Goal: Task Accomplishment & Management: Manage account settings

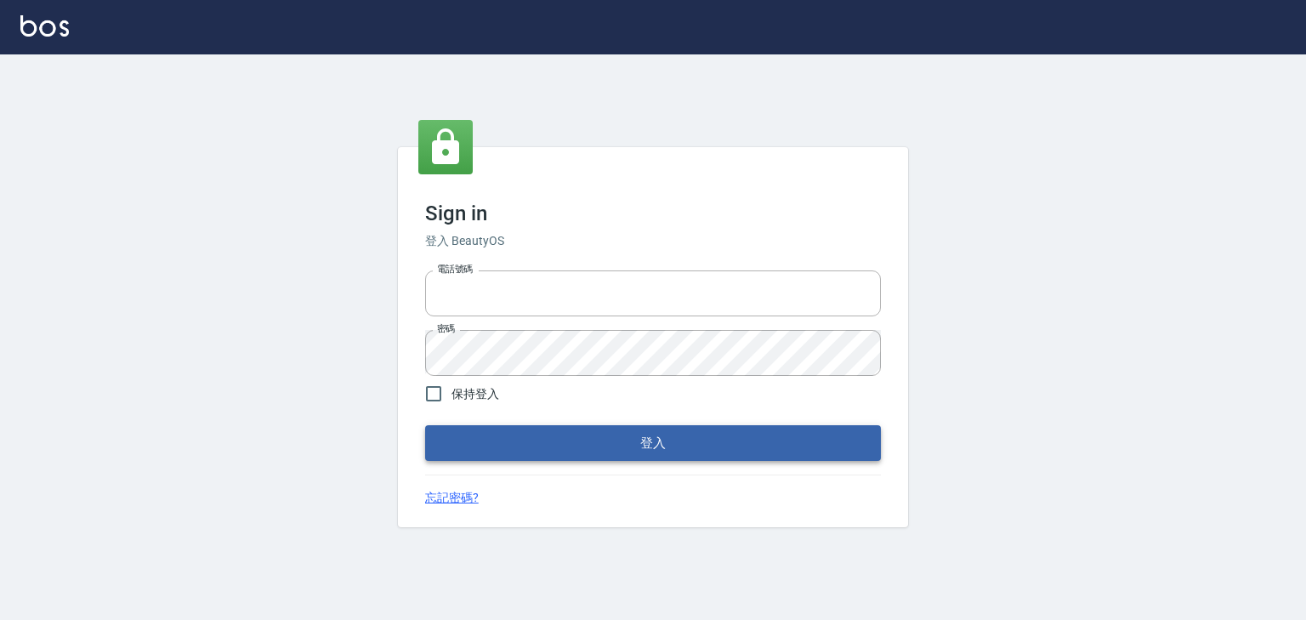
type input "0952331713"
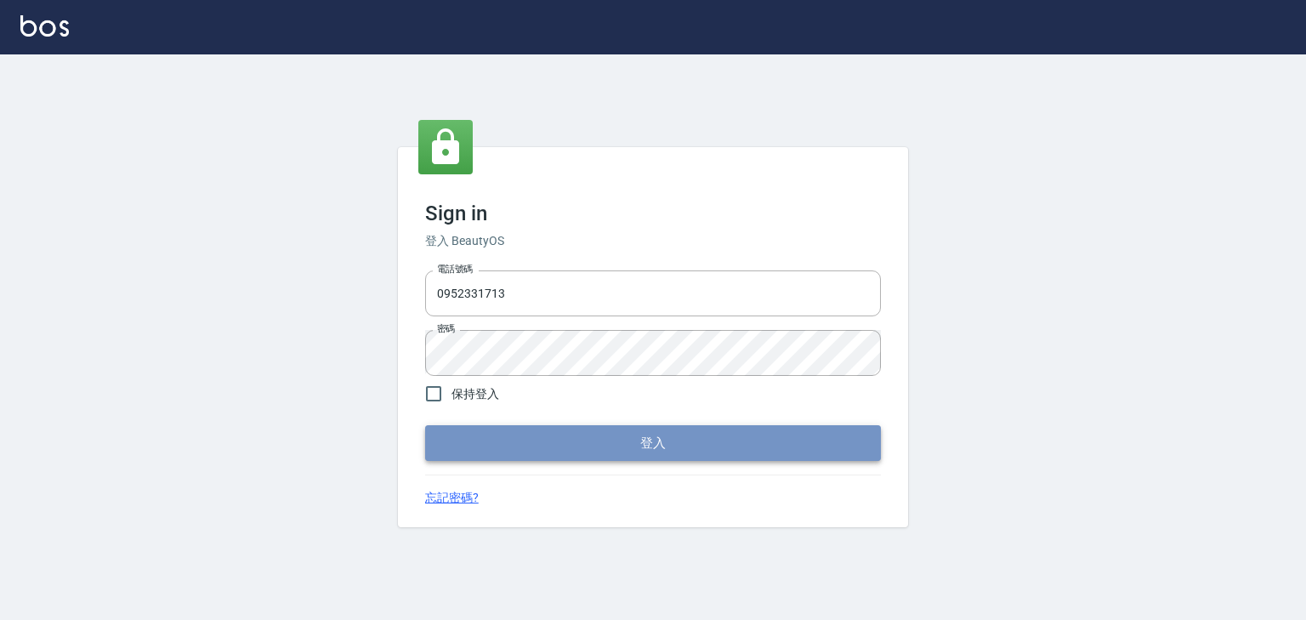
drag, startPoint x: 575, startPoint y: 438, endPoint x: 573, endPoint y: 428, distance: 9.5
click at [573, 433] on button "登入" at bounding box center [653, 443] width 456 height 36
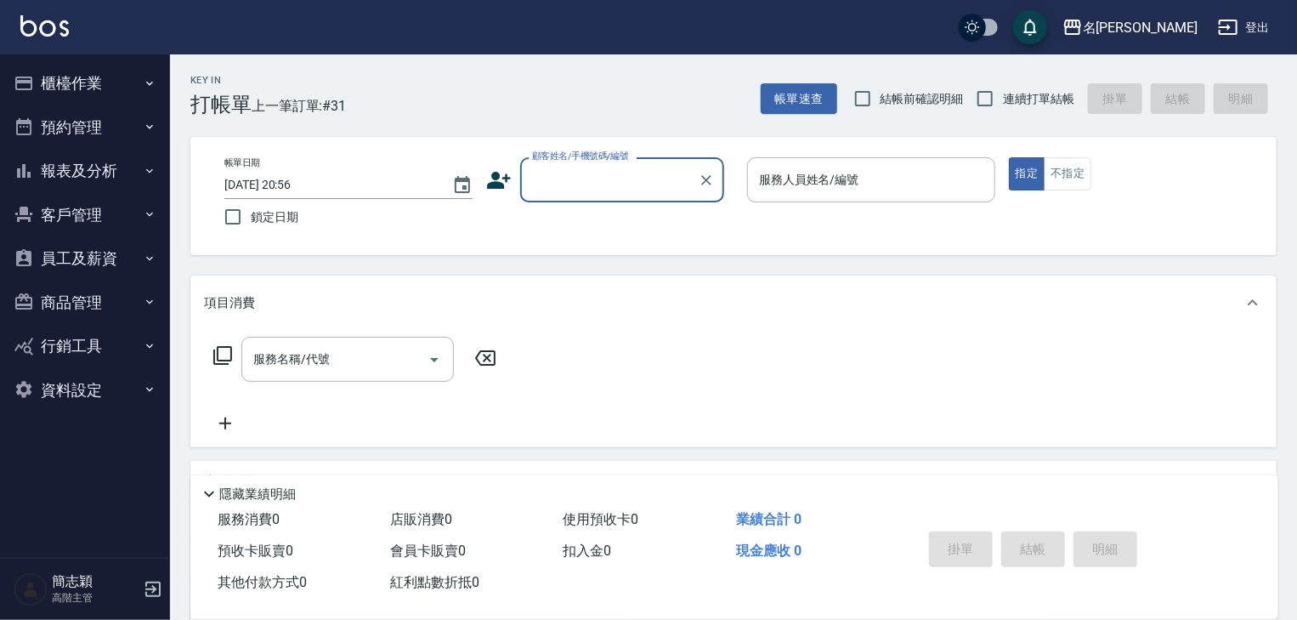
click at [151, 168] on icon "button" at bounding box center [150, 171] width 14 height 14
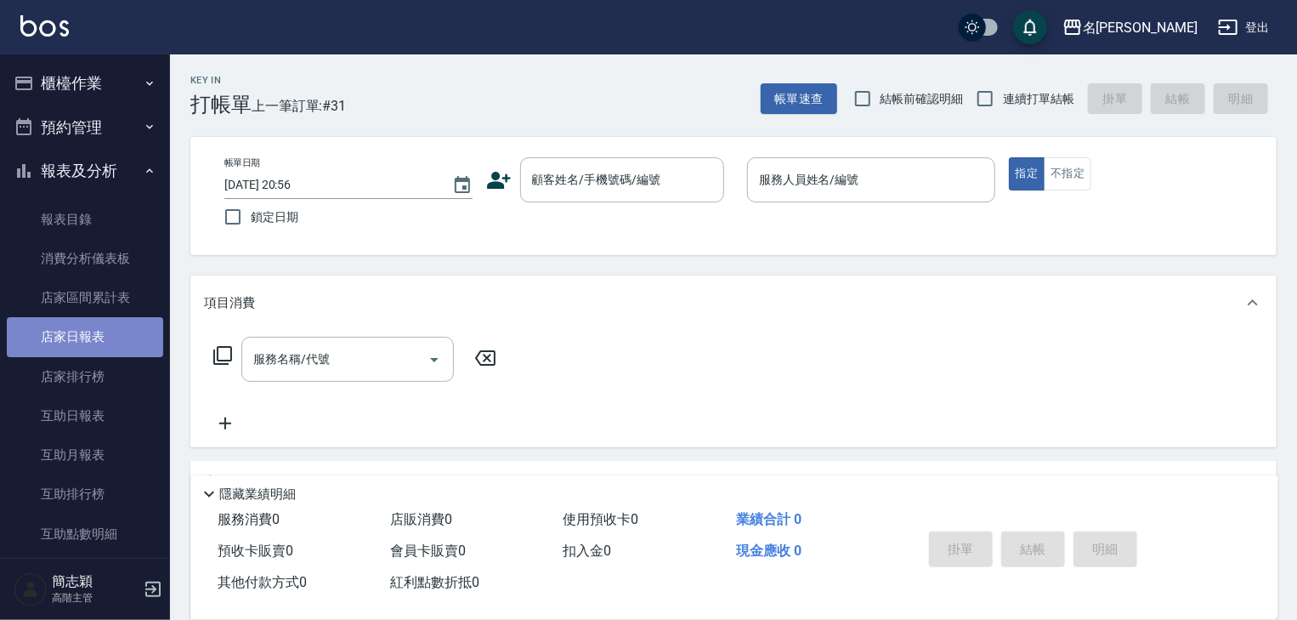
click at [85, 331] on link "店家日報表" at bounding box center [85, 336] width 156 height 39
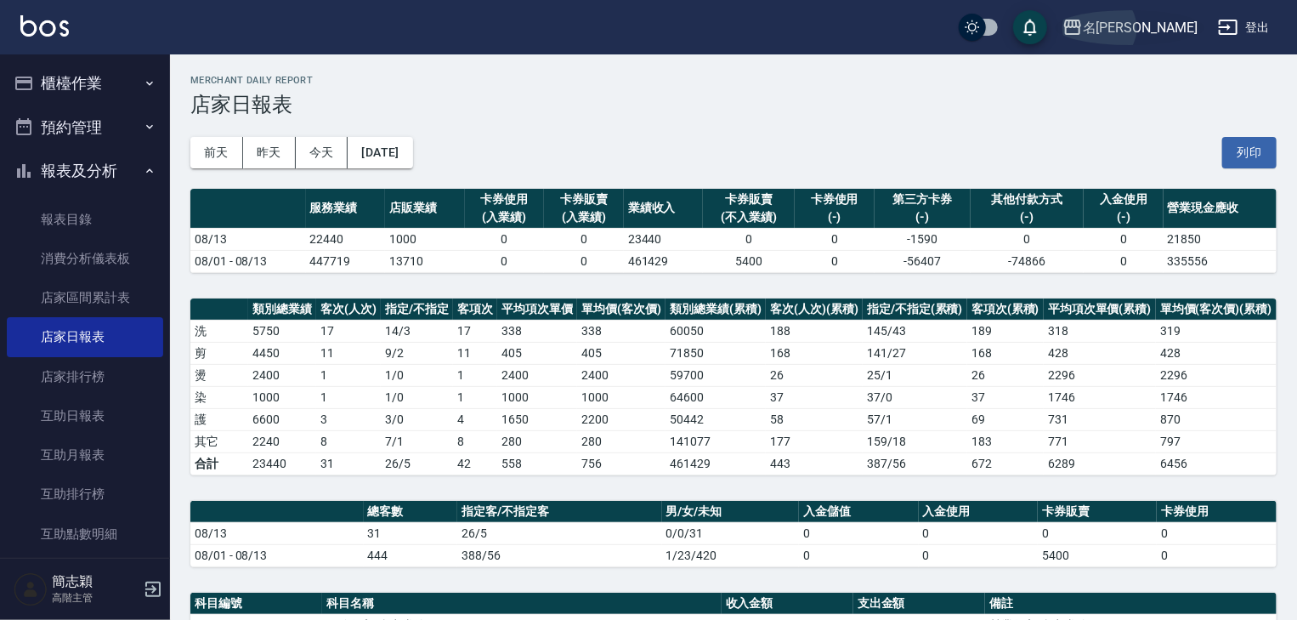
click at [1081, 25] on icon "button" at bounding box center [1072, 27] width 17 height 15
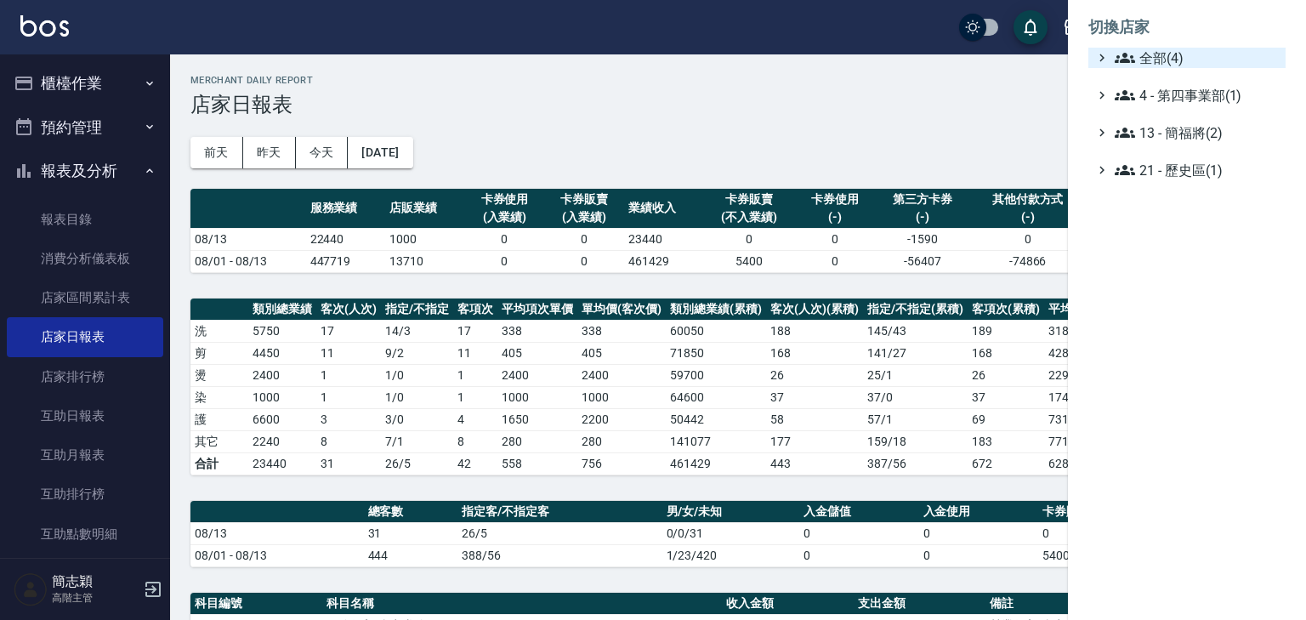
click at [1112, 54] on div "全部(4)" at bounding box center [1194, 58] width 167 height 20
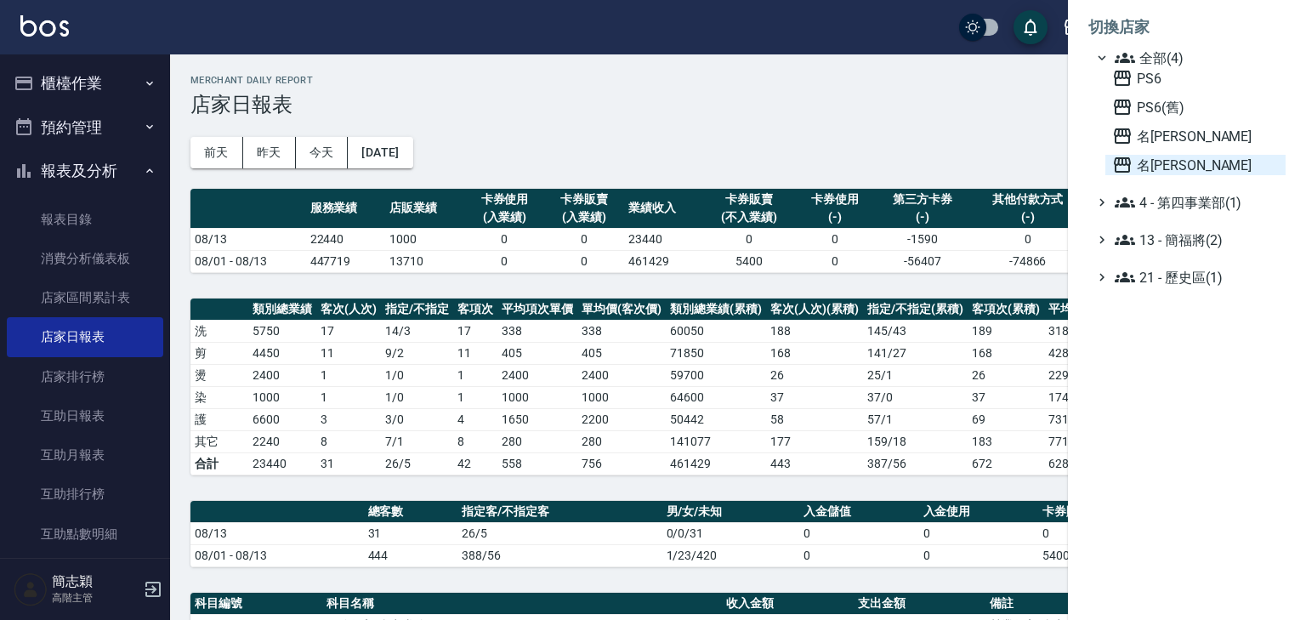
click at [1116, 166] on icon at bounding box center [1122, 165] width 20 height 20
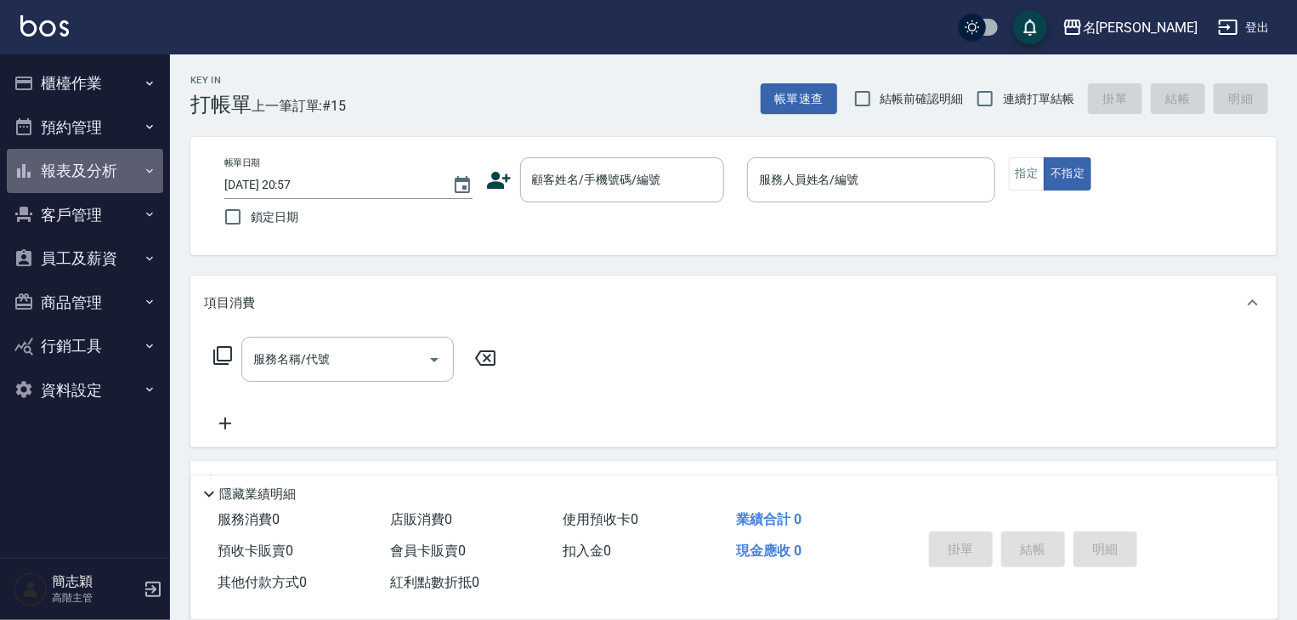
click at [146, 173] on icon "button" at bounding box center [150, 171] width 14 height 14
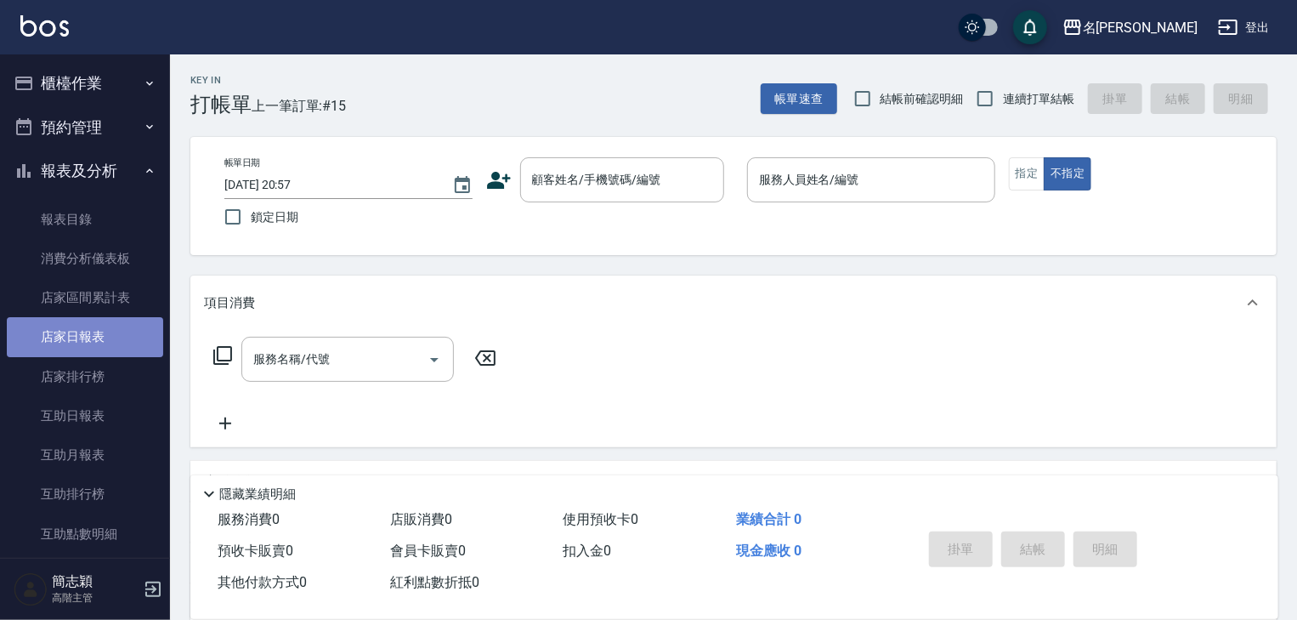
click at [90, 334] on link "店家日報表" at bounding box center [85, 336] width 156 height 39
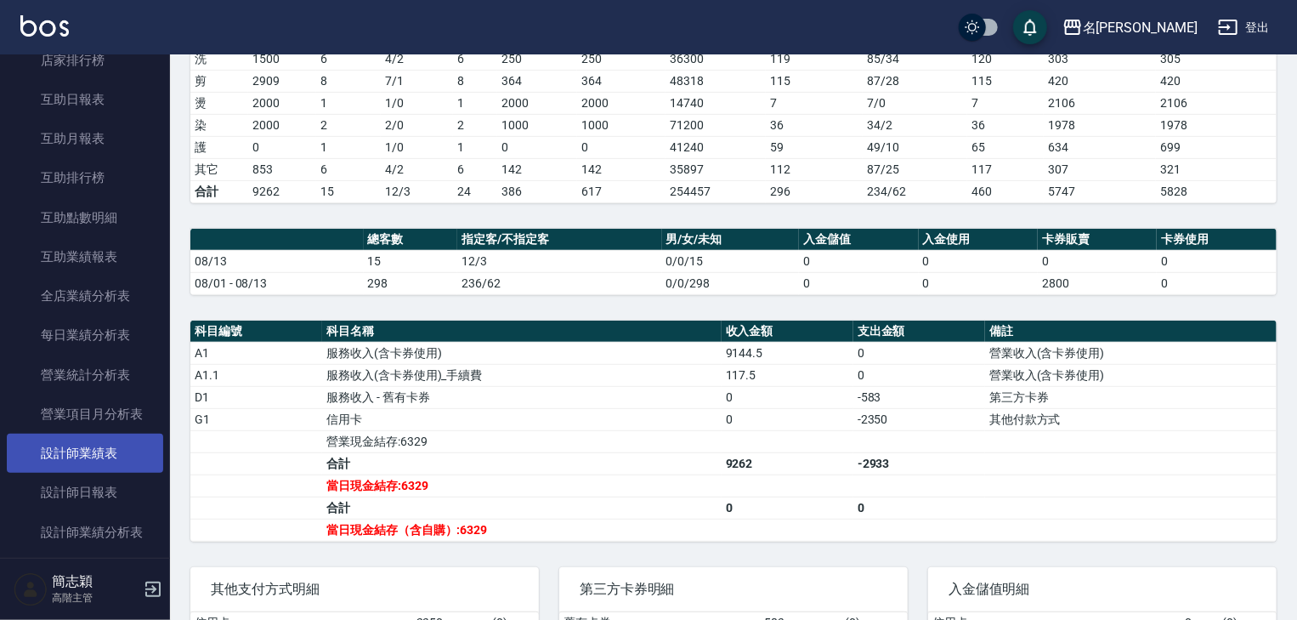
scroll to position [340, 0]
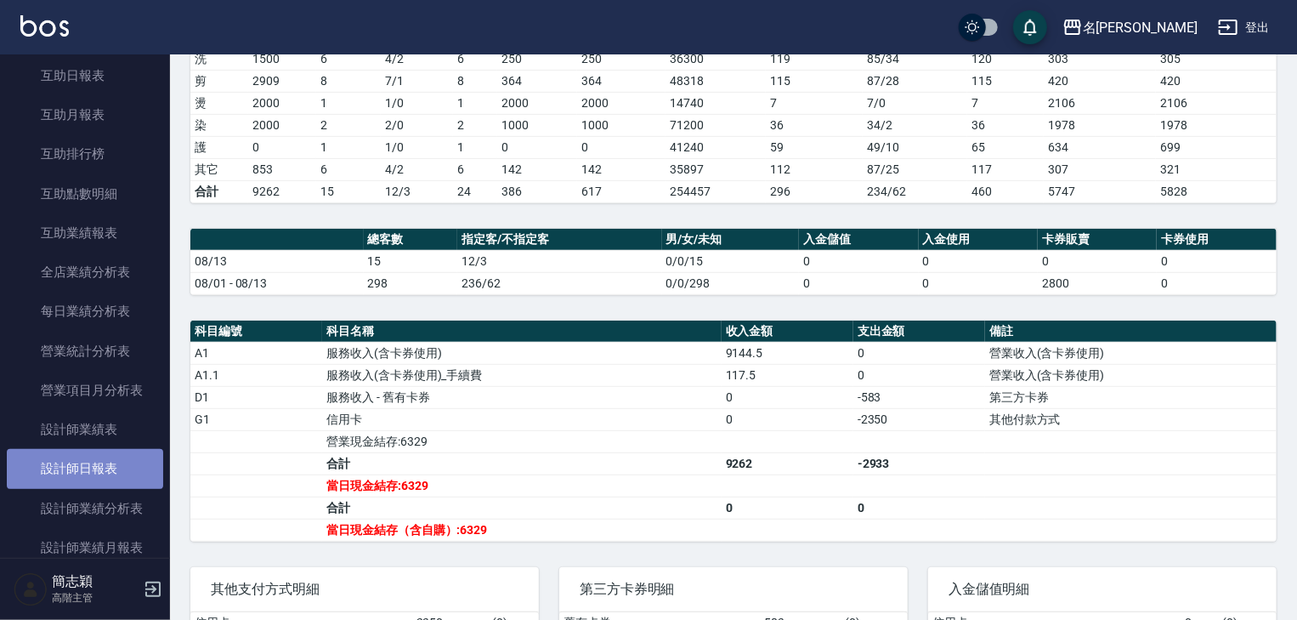
click at [99, 472] on link "設計師日報表" at bounding box center [85, 468] width 156 height 39
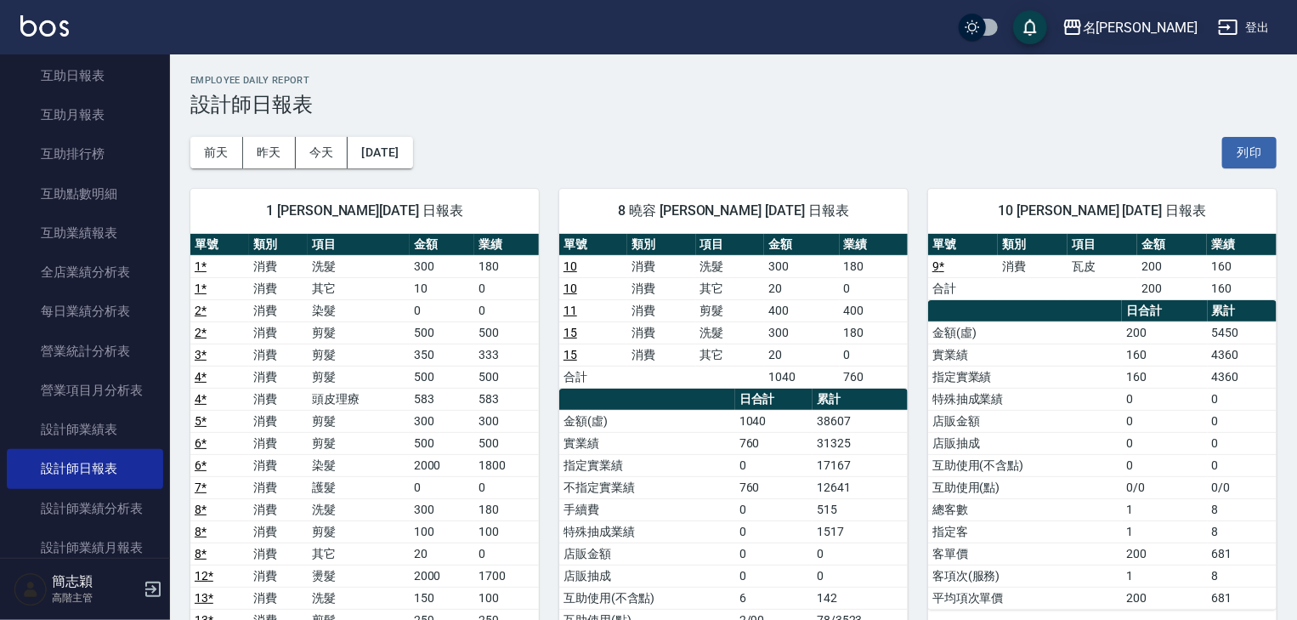
click at [1081, 20] on icon "button" at bounding box center [1072, 27] width 17 height 15
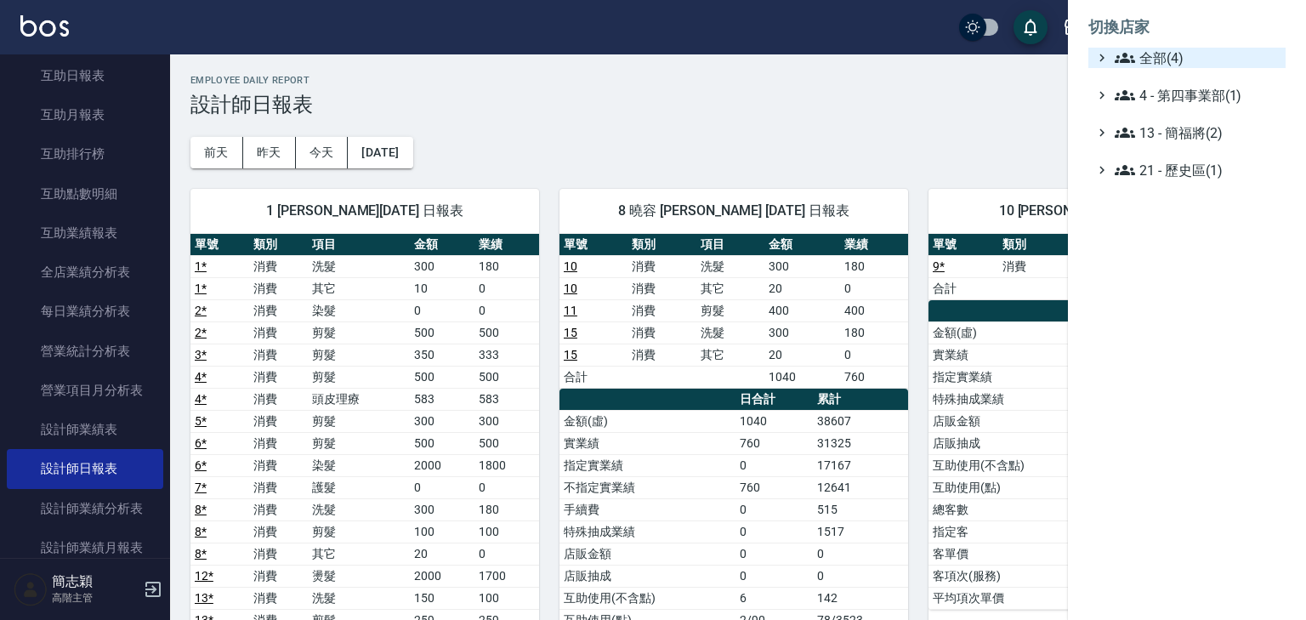
click at [1119, 51] on icon at bounding box center [1124, 58] width 20 height 20
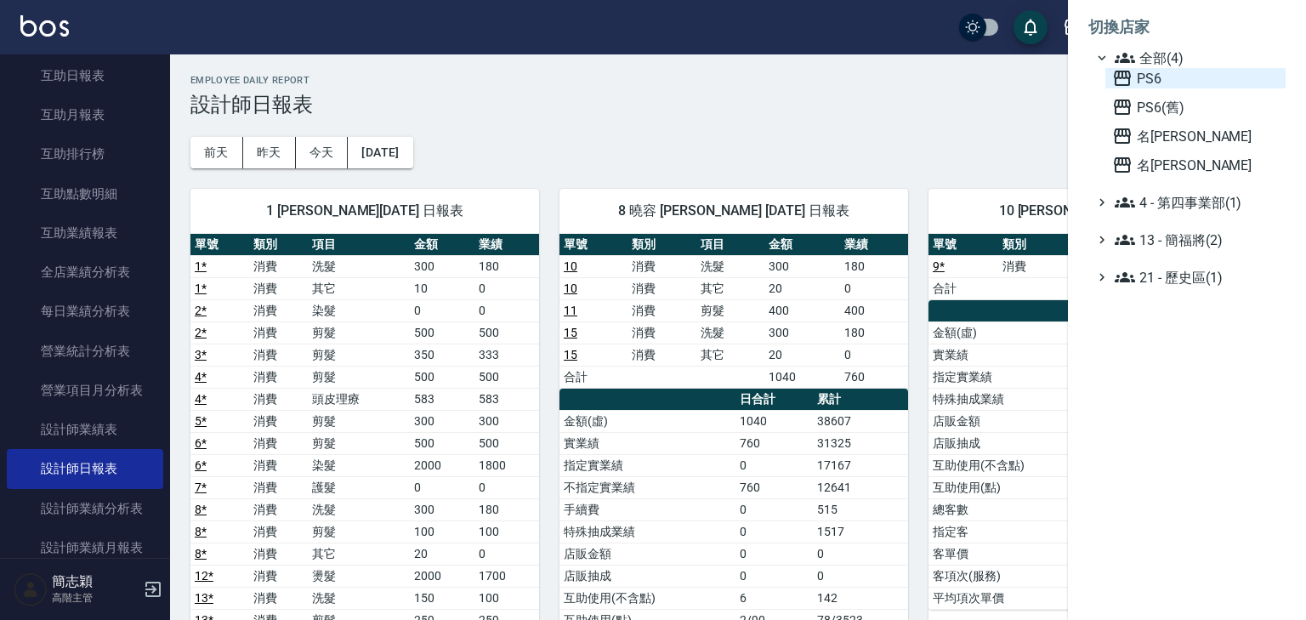
click at [1115, 77] on icon at bounding box center [1121, 78] width 17 height 15
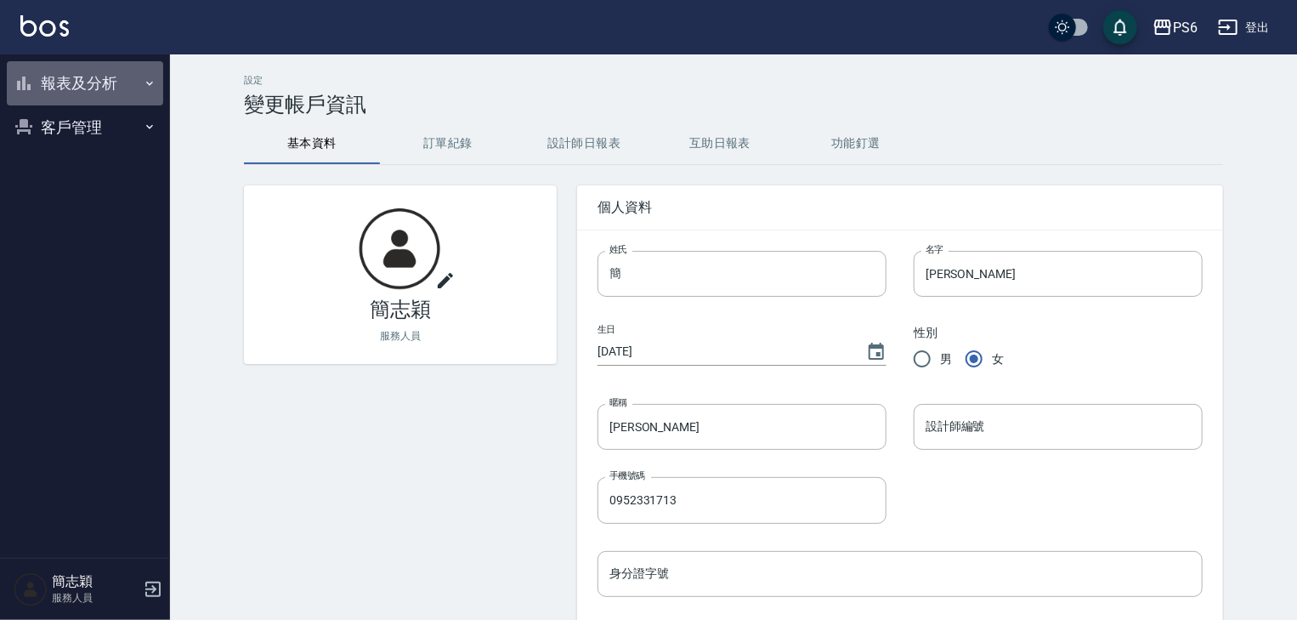
click at [153, 83] on icon "button" at bounding box center [150, 83] width 14 height 14
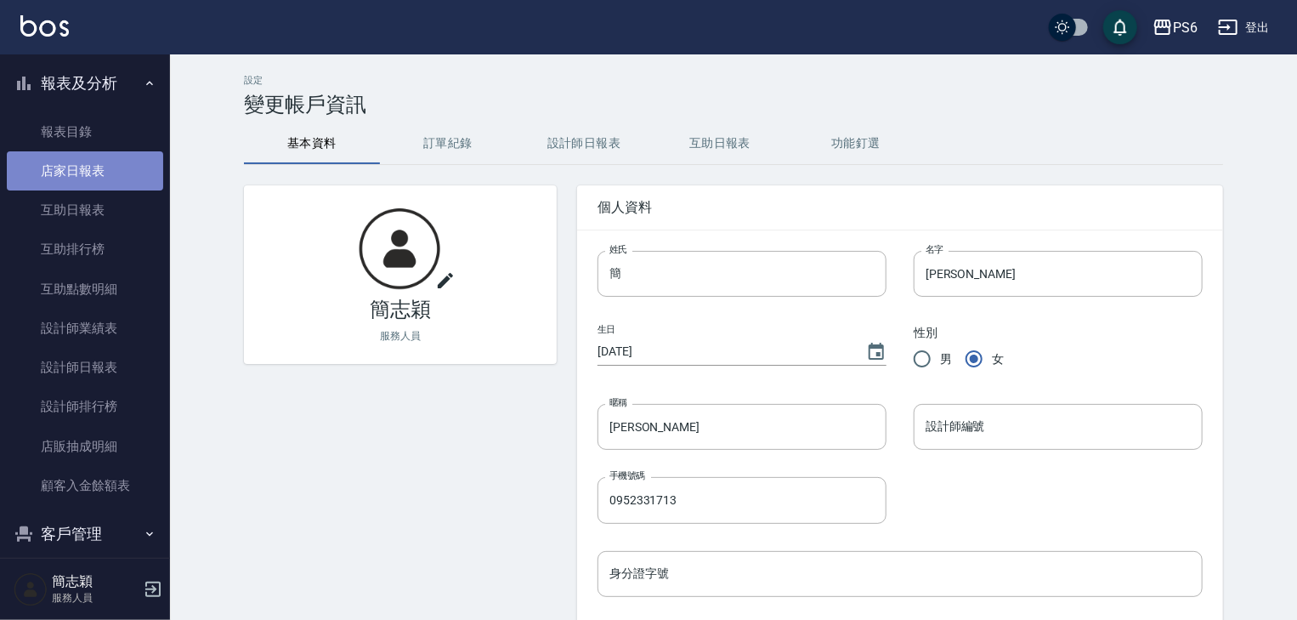
click at [88, 171] on link "店家日報表" at bounding box center [85, 170] width 156 height 39
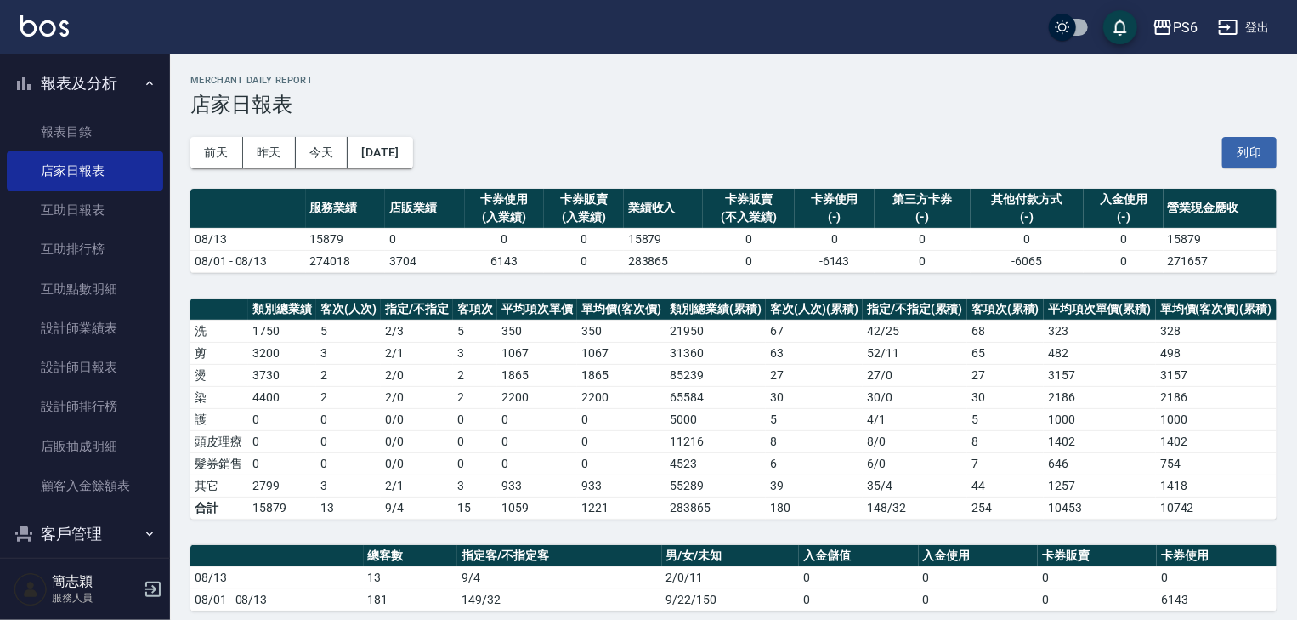
click at [1257, 27] on button "登出" at bounding box center [1243, 27] width 65 height 31
